Goal: Information Seeking & Learning: Learn about a topic

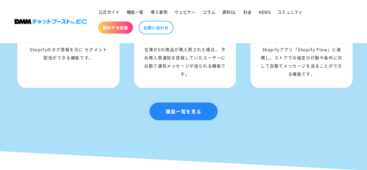
scroll to position [842, 0]
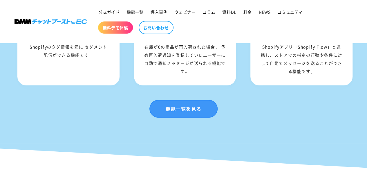
click at [205, 118] on link "機能一覧を見る" at bounding box center [183, 109] width 68 height 18
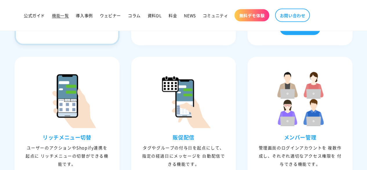
scroll to position [551, 0]
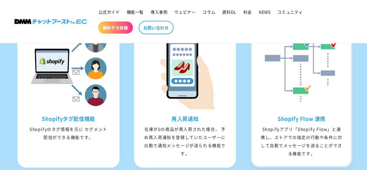
scroll to position [793, 0]
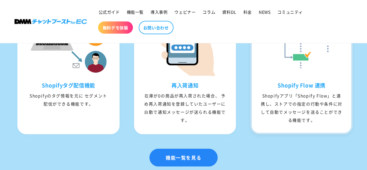
click at [301, 76] on img at bounding box center [302, 35] width 82 height 82
click at [281, 105] on div "Shopifyアプリ「Shopify Flow」と連携し、ストアでの指定の行動や条件に対して自動でメッセージを送ることができる機能です。" at bounding box center [301, 107] width 99 height 32
click at [297, 89] on h3 "Shopify Flow 連携" at bounding box center [301, 85] width 99 height 7
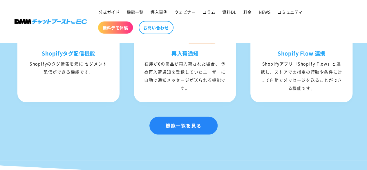
scroll to position [851, 0]
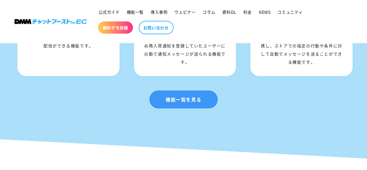
click at [191, 108] on link "機能一覧を見る" at bounding box center [183, 100] width 68 height 18
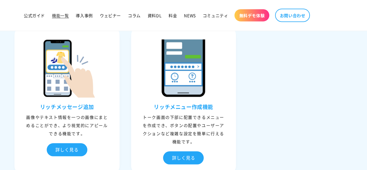
scroll to position [783, 0]
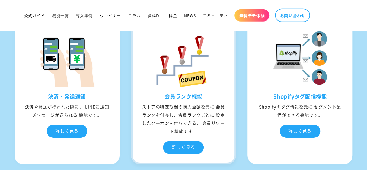
scroll to position [2031, 0]
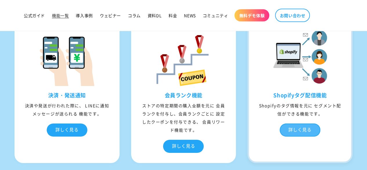
click at [308, 130] on div "詳しく見る" at bounding box center [300, 129] width 41 height 13
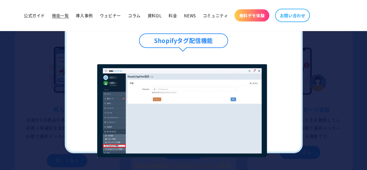
scroll to position [2118, 0]
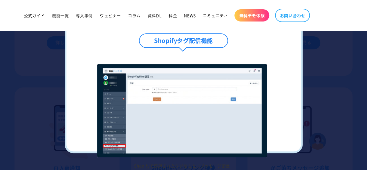
click at [206, 40] on h4 "Shopifyタグ配信機能" at bounding box center [183, 40] width 89 height 15
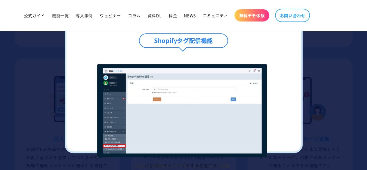
scroll to position [2256, 0]
click at [270, 115] on li "Shopifyで登録されたタグをもとにメッセージ配信" at bounding box center [182, 116] width 208 height 104
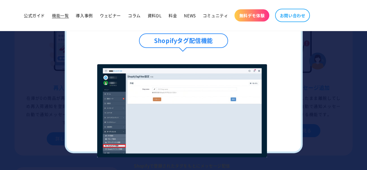
click at [183, 45] on h4 "Shopifyタグ配信機能" at bounding box center [183, 40] width 89 height 15
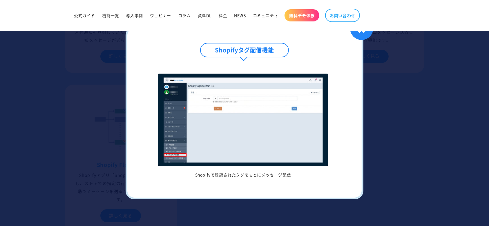
scroll to position [2239, 0]
click at [363, 33] on div "✖" at bounding box center [361, 28] width 23 height 23
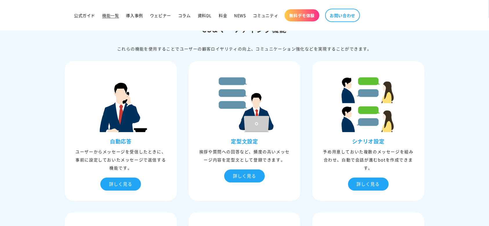
scroll to position [28, 0]
